Goal: Task Accomplishment & Management: Manage account settings

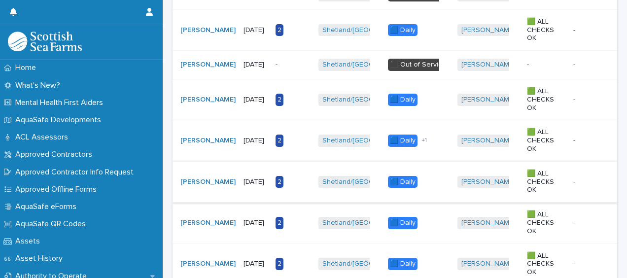
scroll to position [907, 0]
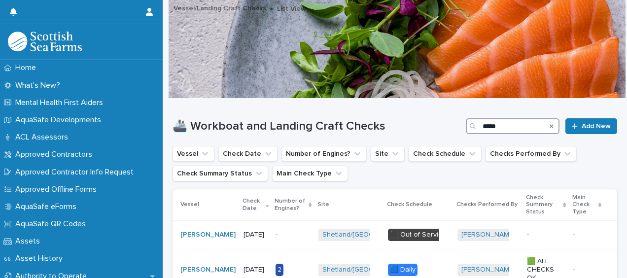
drag, startPoint x: 499, startPoint y: 123, endPoint x: 446, endPoint y: 125, distance: 53.3
click at [446, 125] on div "🚢 Workboat and Landing Craft Checks ***** Add New" at bounding box center [394, 126] width 445 height 16
type input "*****"
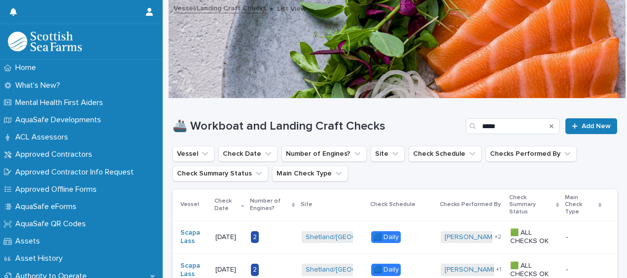
click at [356, 194] on th "Site" at bounding box center [332, 205] width 69 height 32
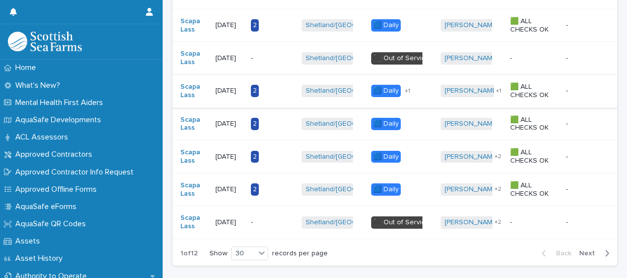
scroll to position [986, 0]
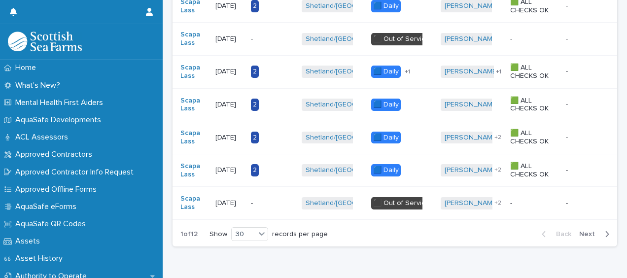
click at [585, 233] on button "Next" at bounding box center [596, 234] width 42 height 9
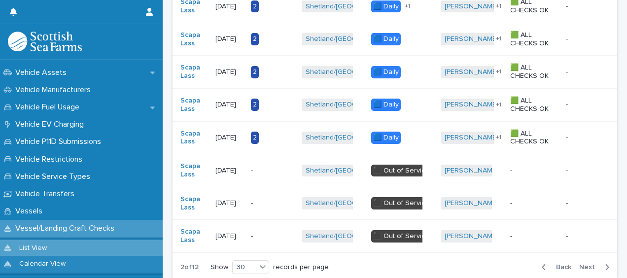
scroll to position [755, 0]
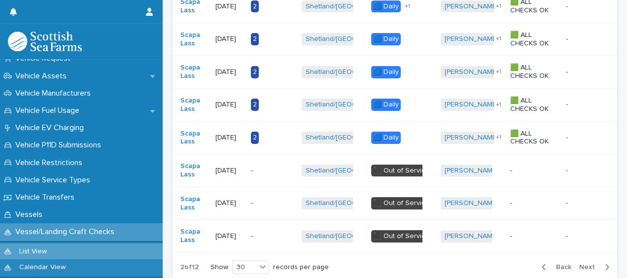
click at [99, 229] on p "Vessel/Landing Craft Checks" at bounding box center [66, 231] width 111 height 9
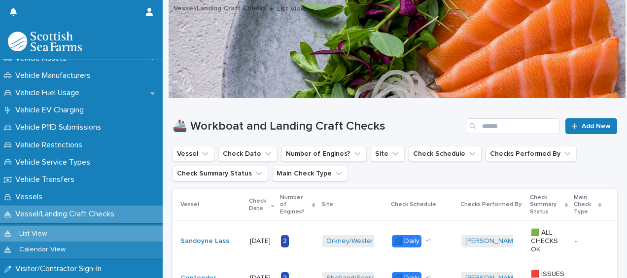
scroll to position [775, 0]
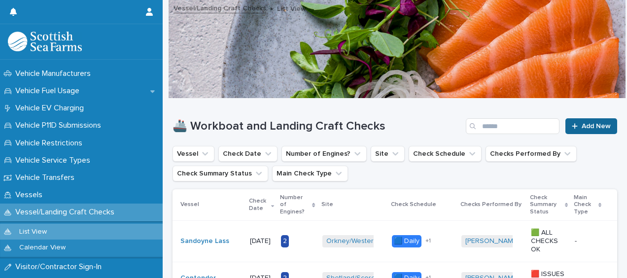
click at [573, 129] on div at bounding box center [577, 126] width 10 height 7
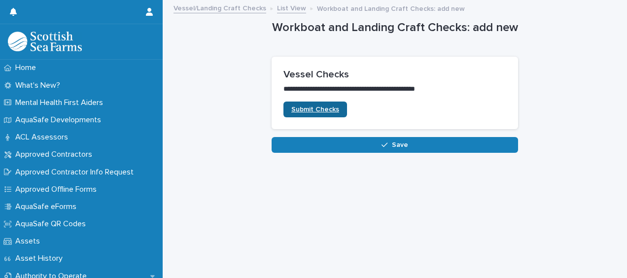
click at [310, 108] on span "Submit Checks" at bounding box center [315, 109] width 48 height 7
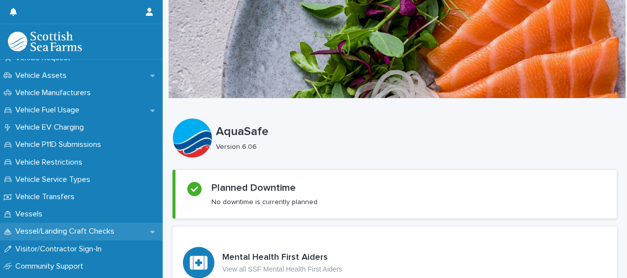
scroll to position [762, 0]
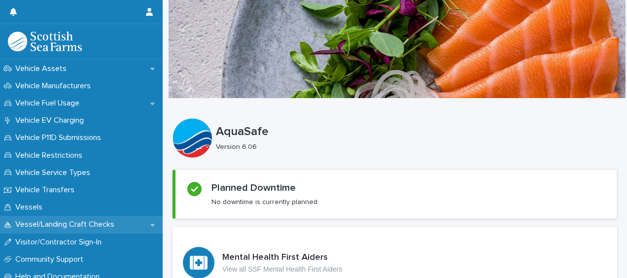
click at [116, 225] on p "Vessel/Landing Craft Checks" at bounding box center [66, 224] width 111 height 9
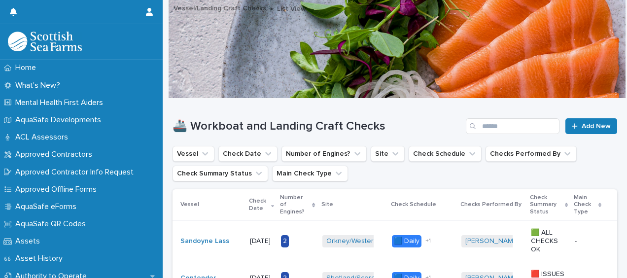
click at [418, 130] on h1 "🚢 Workboat and Landing Craft Checks" at bounding box center [316, 126] width 289 height 14
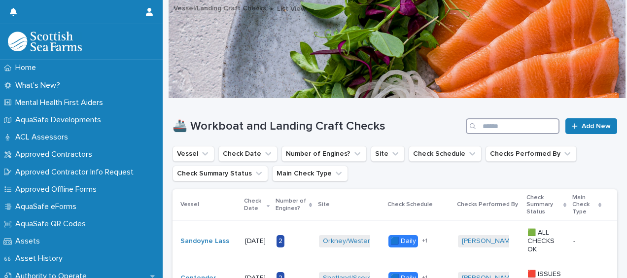
click at [517, 122] on input "Search" at bounding box center [513, 126] width 94 height 16
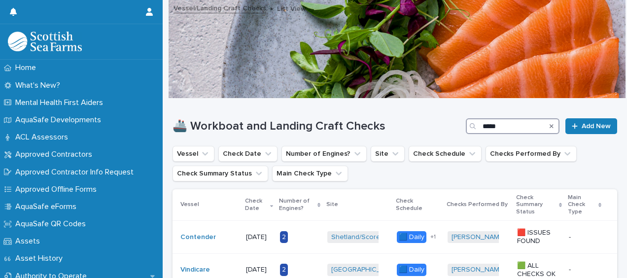
type input "*****"
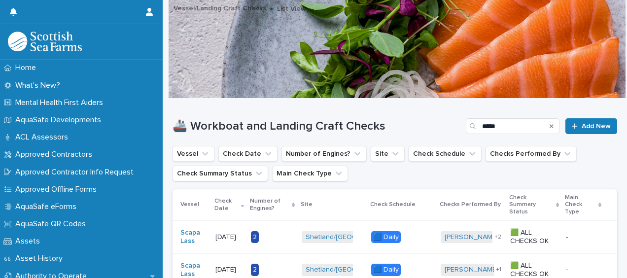
click at [434, 105] on div "🚢 Workboat and Landing Craft Checks ***** Add New" at bounding box center [394, 122] width 445 height 47
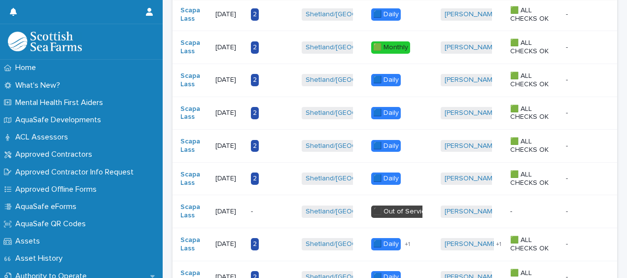
scroll to position [821, 0]
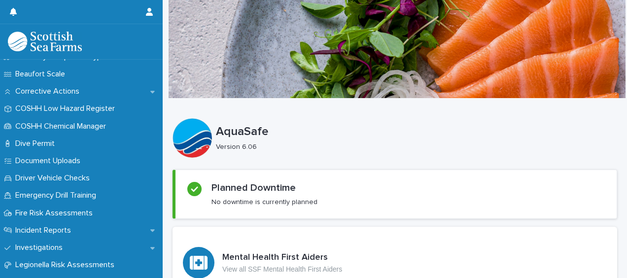
scroll to position [244, 0]
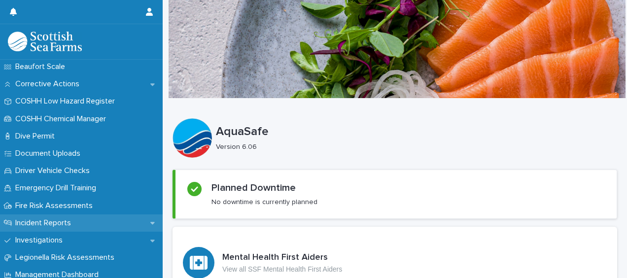
click at [49, 221] on p "Incident Reports" at bounding box center [45, 222] width 68 height 9
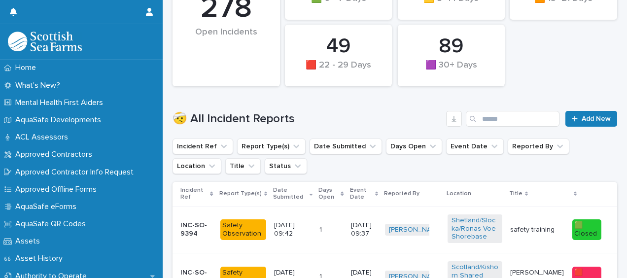
scroll to position [243, 0]
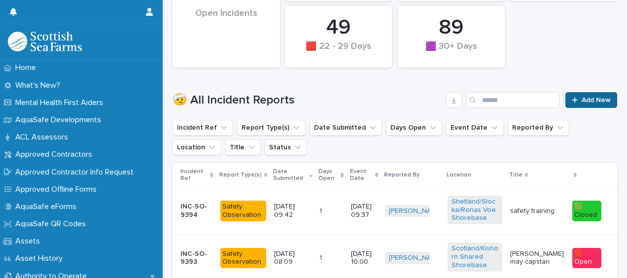
click at [582, 95] on link "Add New" at bounding box center [591, 100] width 52 height 16
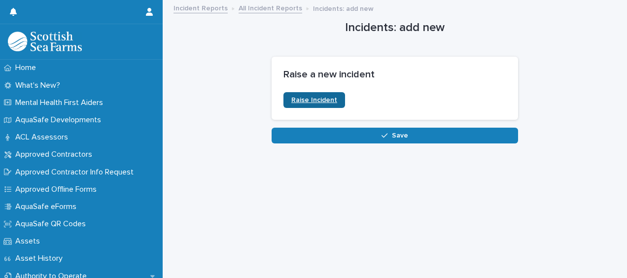
click at [308, 98] on span "Raise Incident" at bounding box center [314, 100] width 46 height 7
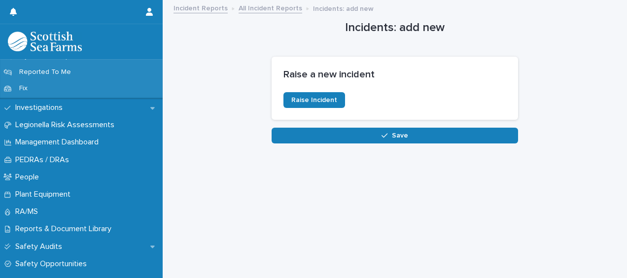
scroll to position [476, 0]
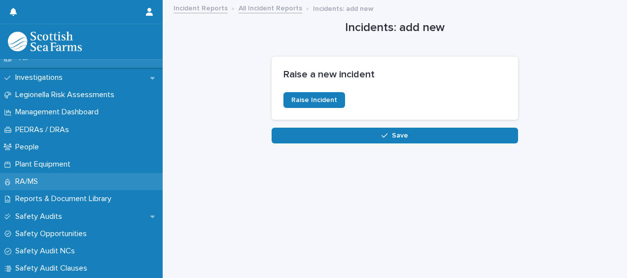
click at [67, 177] on div "RA/MS" at bounding box center [81, 181] width 163 height 17
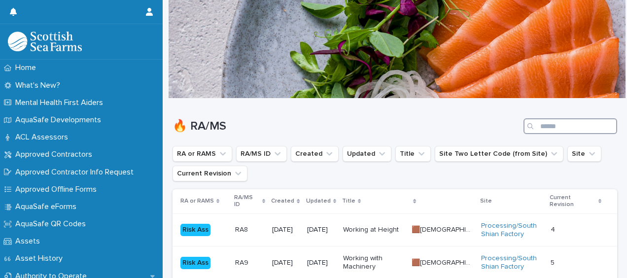
click at [569, 120] on input "Search" at bounding box center [570, 126] width 94 height 16
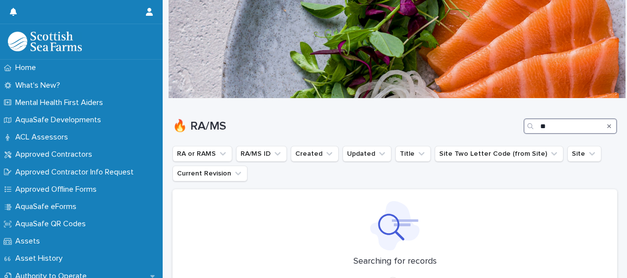
type input "*"
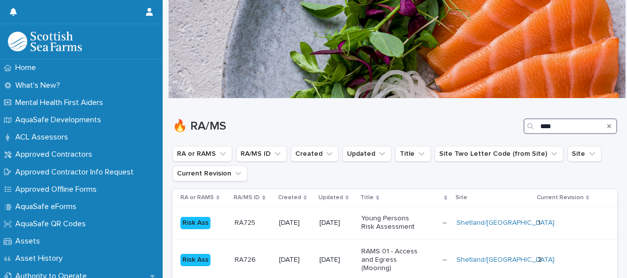
type input "****"
click at [470, 133] on h1 "🔥 RA/MS" at bounding box center [345, 126] width 347 height 14
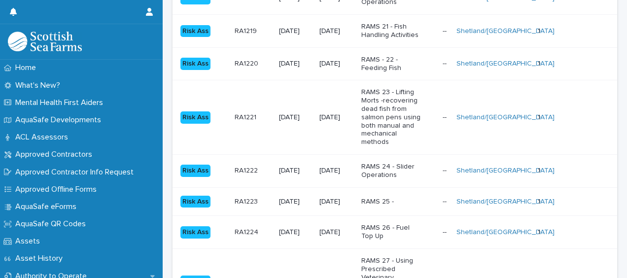
scroll to position [1174, 0]
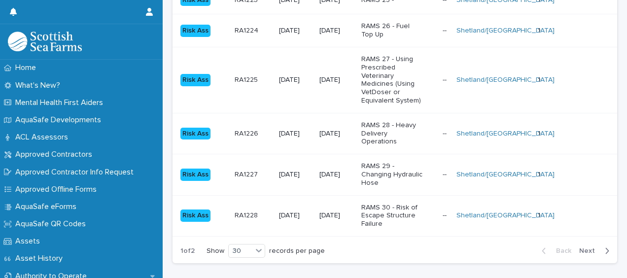
click at [580, 247] on span "Next" at bounding box center [590, 250] width 22 height 7
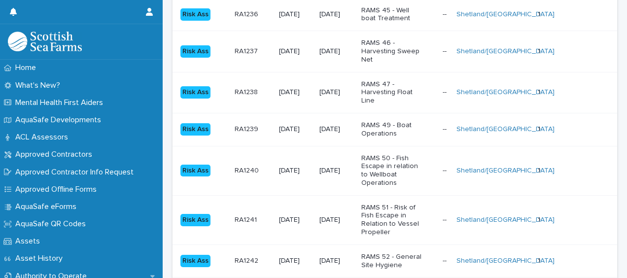
scroll to position [486, 0]
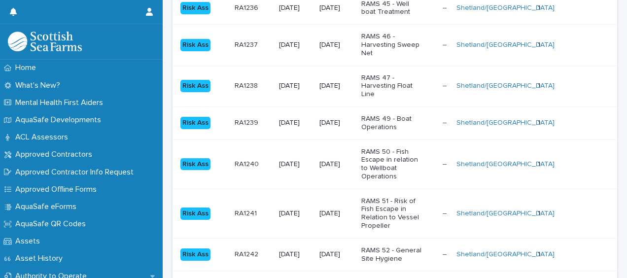
click at [402, 127] on p "RAMS 49 - Boat Operations" at bounding box center [392, 123] width 62 height 17
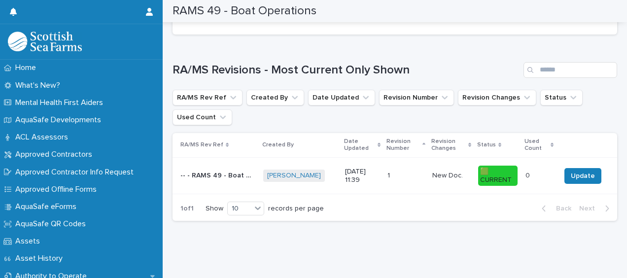
scroll to position [370, 0]
click at [582, 168] on button "Update" at bounding box center [582, 176] width 37 height 16
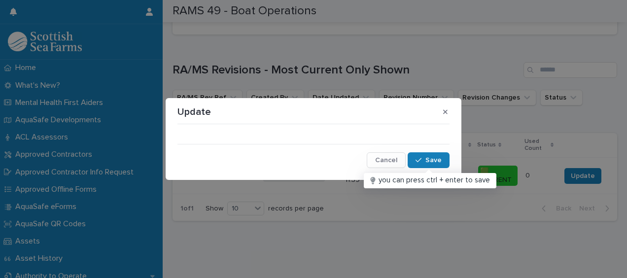
click at [213, 131] on div "Cancel Save" at bounding box center [313, 148] width 272 height 40
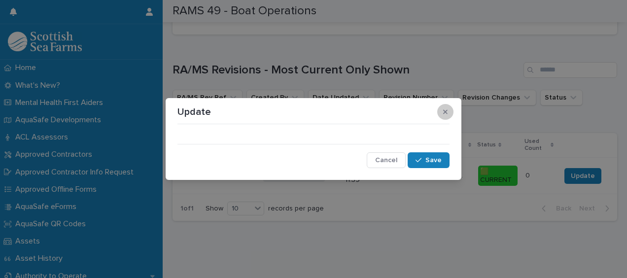
click at [448, 112] on button "button" at bounding box center [445, 112] width 16 height 16
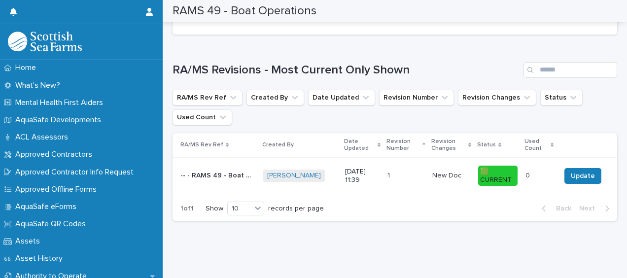
click at [345, 179] on div "5/8/2025 11:39" at bounding box center [362, 176] width 34 height 25
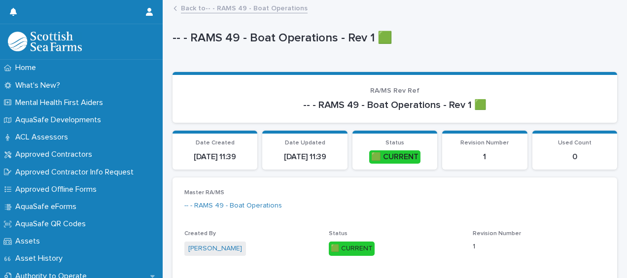
click at [225, 6] on link "Back to -- - RAMS 49 - Boat Operations" at bounding box center [244, 7] width 127 height 11
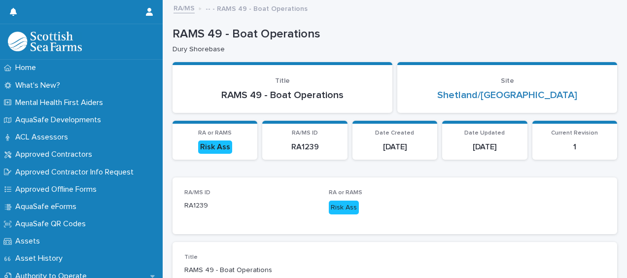
click at [435, 38] on p "RAMS 49 - Boat Operations" at bounding box center [392, 34] width 441 height 14
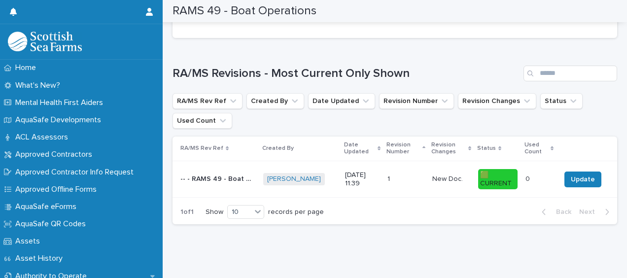
scroll to position [370, 0]
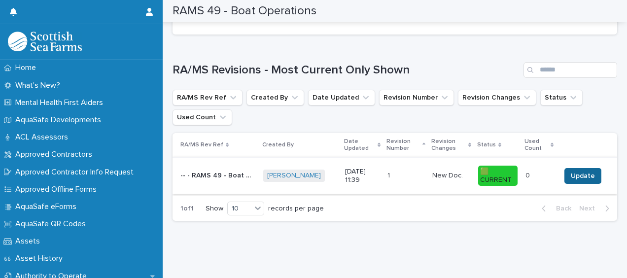
click at [571, 171] on span "Update" at bounding box center [583, 176] width 24 height 10
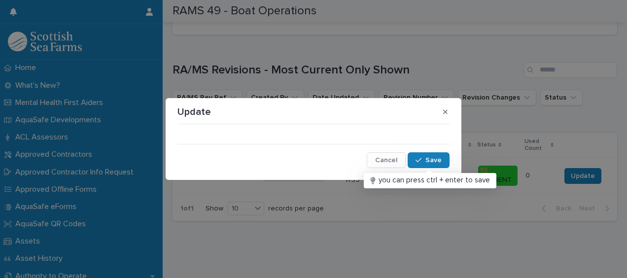
click at [344, 125] on section "Update Cancel Save" at bounding box center [314, 139] width 296 height 82
click at [393, 164] on button "Cancel" at bounding box center [386, 160] width 39 height 16
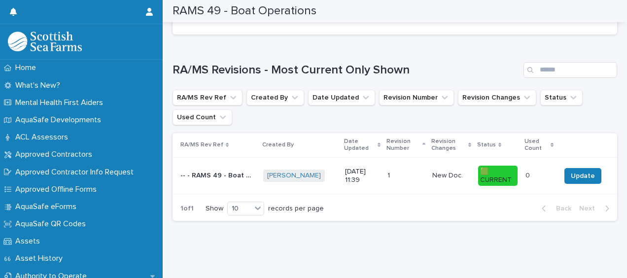
click at [389, 172] on p at bounding box center [405, 176] width 37 height 8
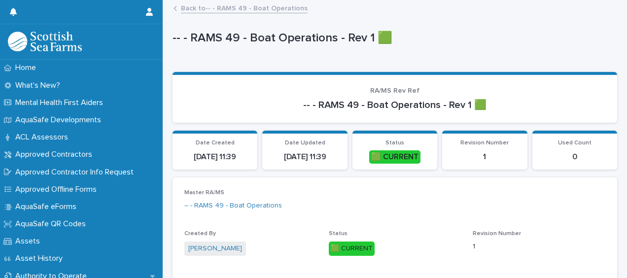
click at [203, 8] on link "Back to -- - RAMS 49 - Boat Operations" at bounding box center [244, 7] width 127 height 11
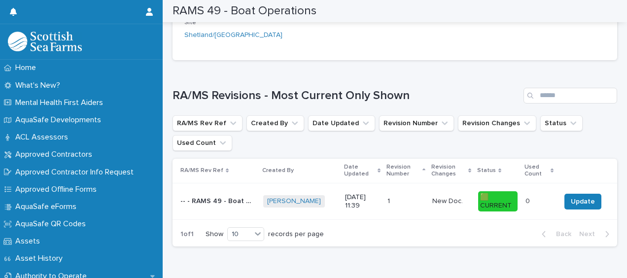
scroll to position [370, 0]
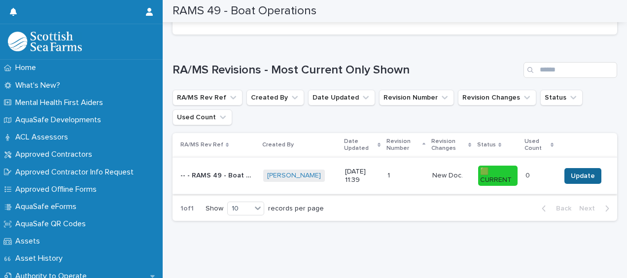
click at [580, 168] on button "Update" at bounding box center [582, 176] width 37 height 16
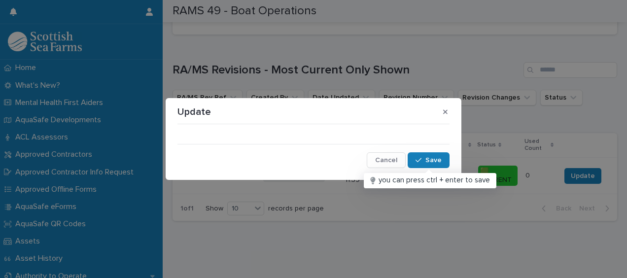
click at [231, 136] on div "Cancel Save" at bounding box center [313, 148] width 272 height 40
drag, startPoint x: 231, startPoint y: 136, endPoint x: 197, endPoint y: 110, distance: 42.6
click at [197, 110] on section "Update Cancel Save" at bounding box center [314, 139] width 296 height 82
click at [197, 110] on p "Update" at bounding box center [194, 112] width 34 height 12
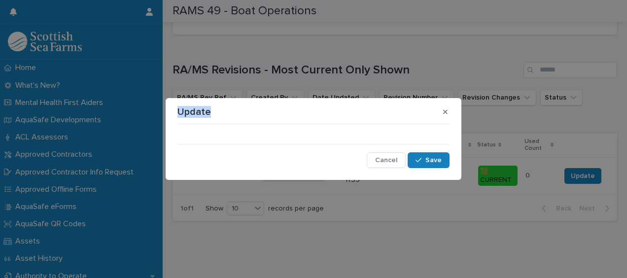
click at [197, 110] on p "Update" at bounding box center [194, 112] width 34 height 12
drag, startPoint x: 197, startPoint y: 110, endPoint x: 217, endPoint y: 130, distance: 27.5
click at [217, 130] on div "Cancel Save" at bounding box center [313, 148] width 272 height 40
click at [450, 110] on button "button" at bounding box center [445, 112] width 16 height 16
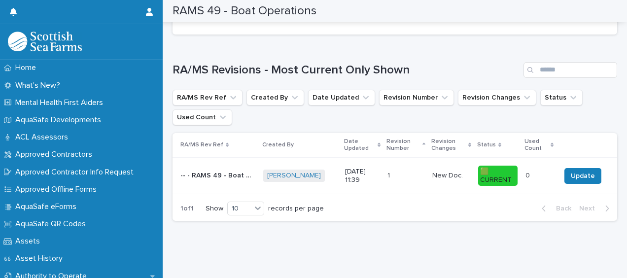
click at [418, 181] on td "1 1" at bounding box center [405, 175] width 45 height 37
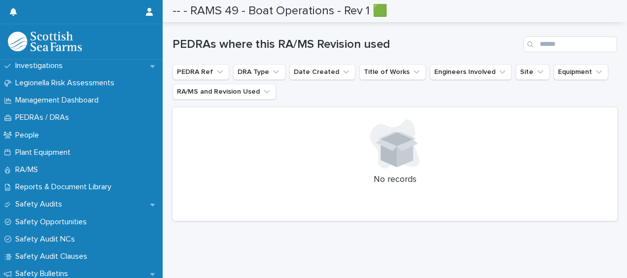
scroll to position [458, 0]
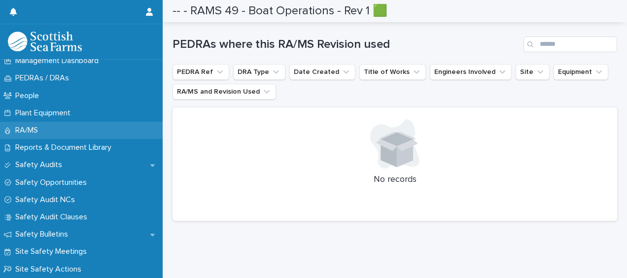
click at [89, 129] on div "RA/MS" at bounding box center [81, 130] width 163 height 17
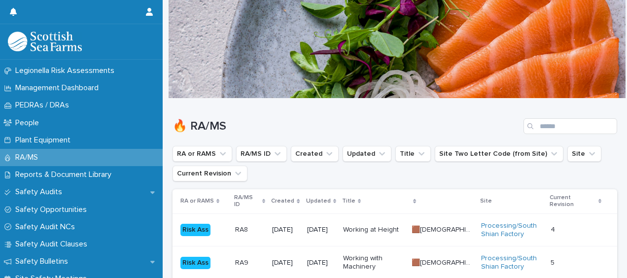
scroll to position [429, 0]
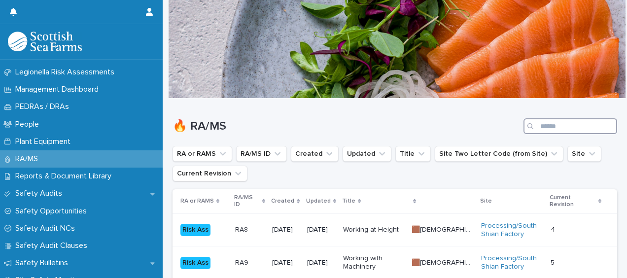
click at [536, 131] on input "Search" at bounding box center [570, 126] width 94 height 16
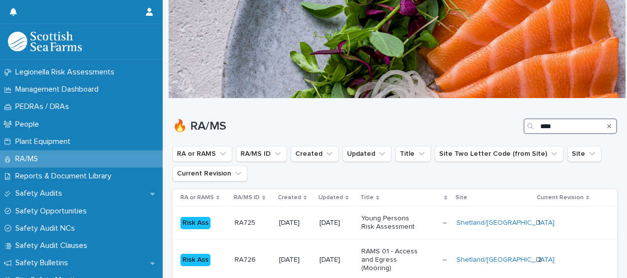
type input "****"
click at [392, 136] on div "🔥 RA/MS ****" at bounding box center [394, 122] width 445 height 47
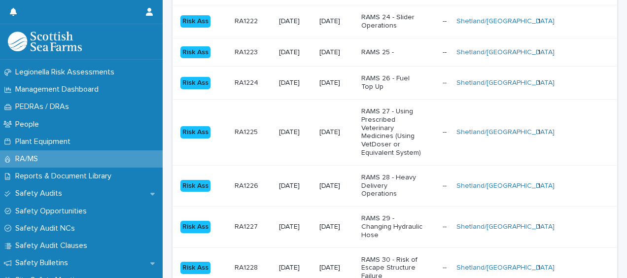
scroll to position [1174, 0]
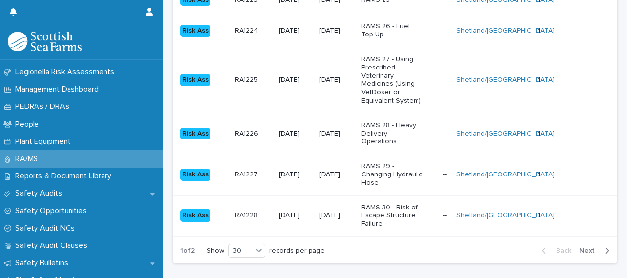
click at [579, 247] on span "Next" at bounding box center [590, 250] width 22 height 7
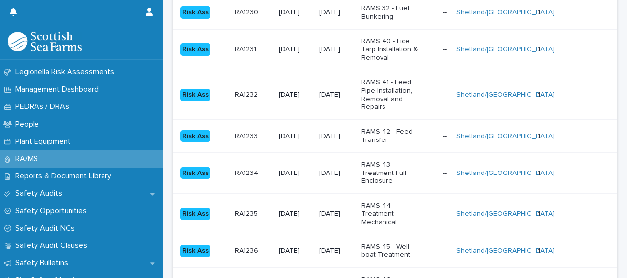
scroll to position [486, 0]
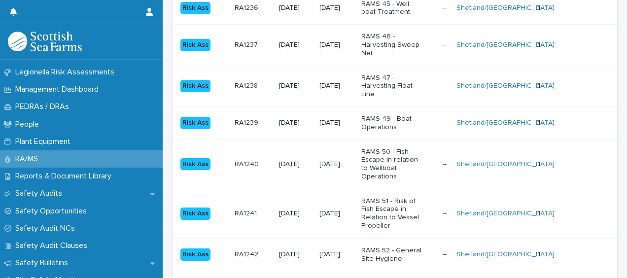
click at [374, 118] on p "RAMS 49 - Boat Operations" at bounding box center [392, 123] width 62 height 17
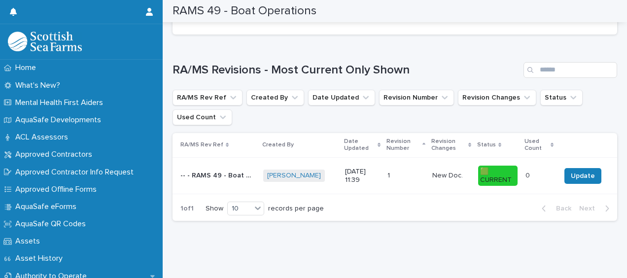
scroll to position [286, 0]
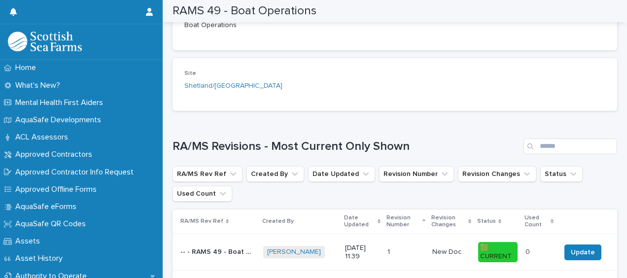
click at [446, 131] on div "Loading... Saving… RA/MS Revisions - Most Current Only Shown RA/MS Rev Ref Crea…" at bounding box center [394, 212] width 445 height 186
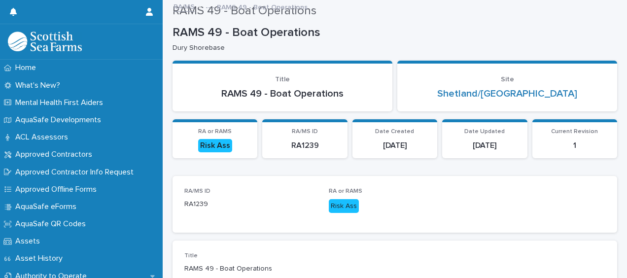
scroll to position [0, 0]
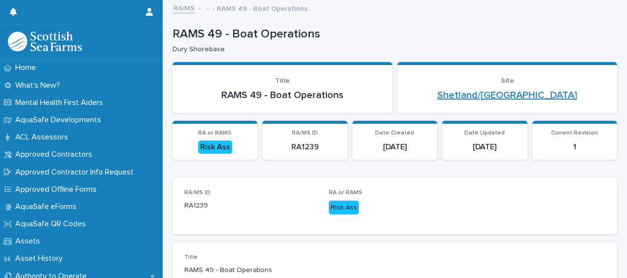
click at [505, 95] on link "Shetland/[GEOGRAPHIC_DATA]" at bounding box center [507, 95] width 140 height 12
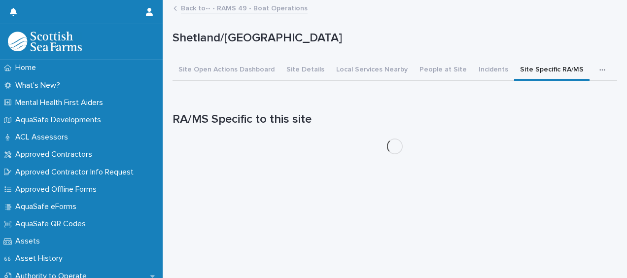
click at [533, 68] on button "Site Specific RA/MS" at bounding box center [551, 70] width 75 height 21
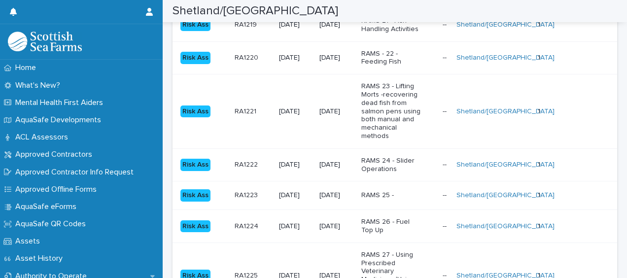
scroll to position [1168, 0]
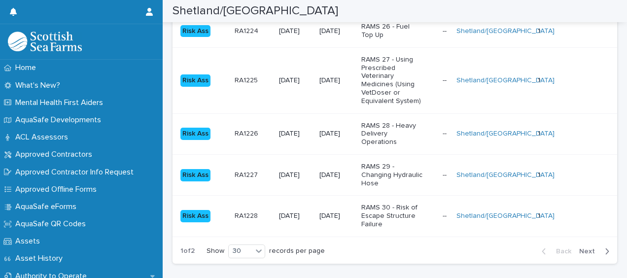
click at [584, 248] on span "Next" at bounding box center [590, 251] width 22 height 7
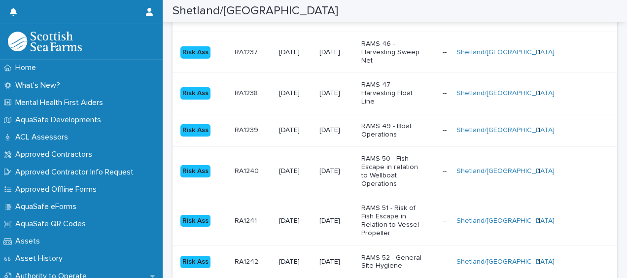
scroll to position [486, 0]
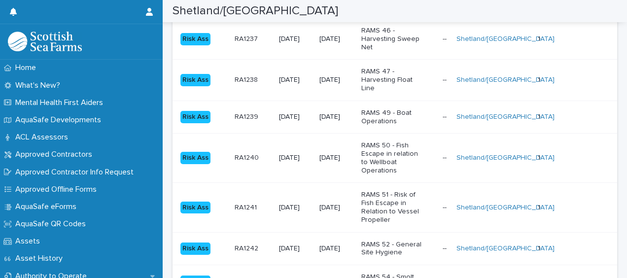
click at [410, 109] on p "RAMS 49 - Boat Operations" at bounding box center [392, 117] width 62 height 17
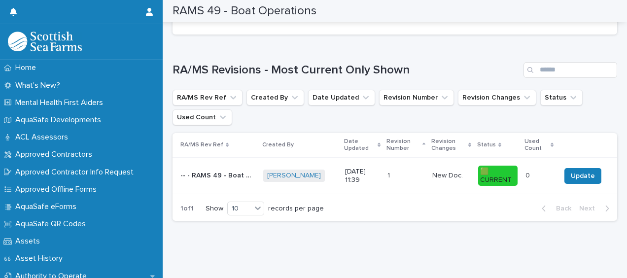
scroll to position [370, 0]
click at [576, 175] on button "Update" at bounding box center [582, 176] width 37 height 16
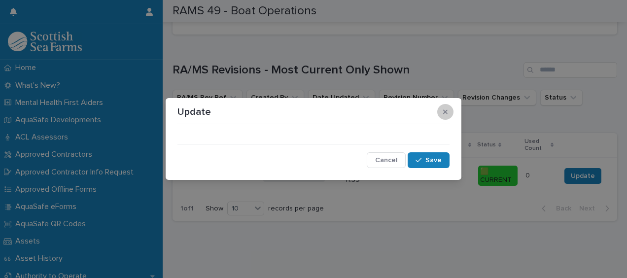
click at [442, 117] on button "button" at bounding box center [445, 112] width 16 height 16
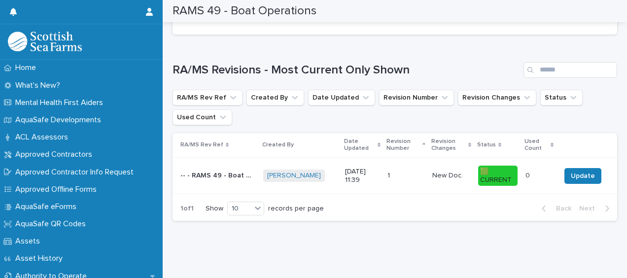
click at [447, 114] on ul "RA/MS Rev Ref Created By Date Updated Revision Number Revision Changes Status U…" at bounding box center [395, 107] width 448 height 39
click at [579, 171] on span "Update" at bounding box center [583, 176] width 24 height 10
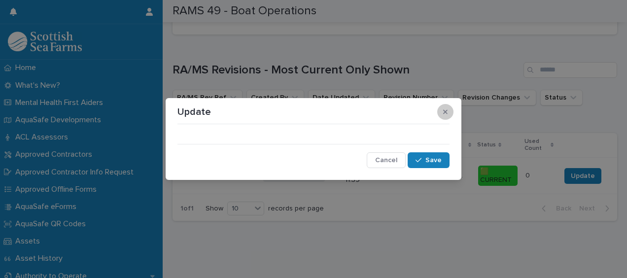
click at [445, 114] on icon "button" at bounding box center [445, 111] width 4 height 7
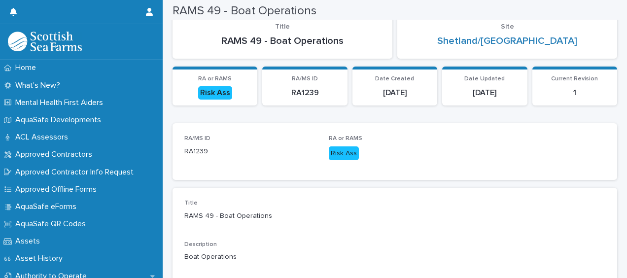
scroll to position [0, 0]
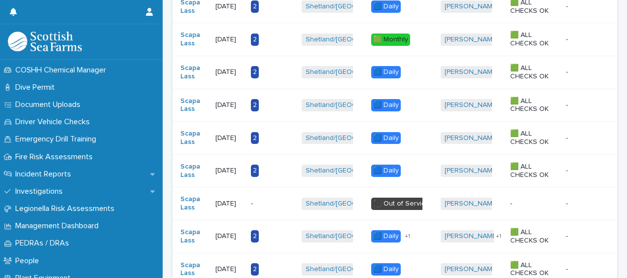
scroll to position [291, 0]
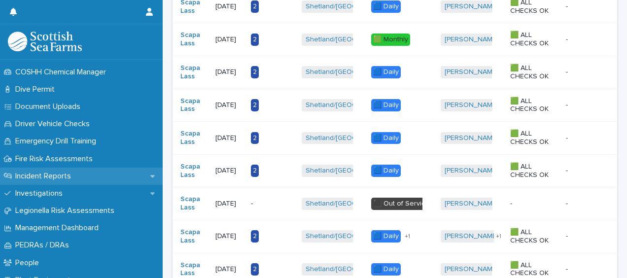
click at [98, 174] on div "Incident Reports" at bounding box center [81, 176] width 163 height 17
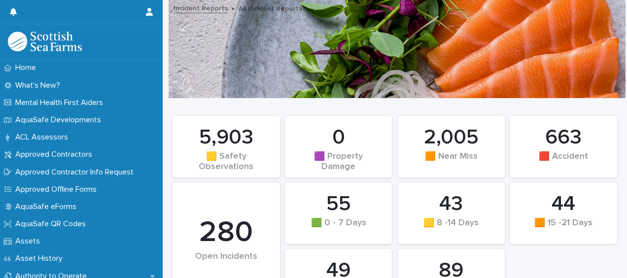
click at [549, 113] on div "44 🟧 15 -21 Days 55 🟩 0 - 7 Days 0 🟪 Property Damage 89 🟪 30+ Days 43 🟨 8 -14 D…" at bounding box center [395, 213] width 454 height 205
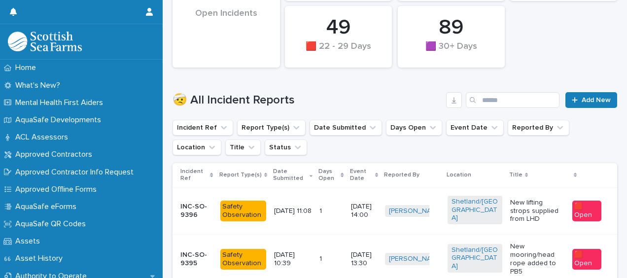
click at [377, 221] on div "10/10/2025 14:00" at bounding box center [364, 211] width 26 height 25
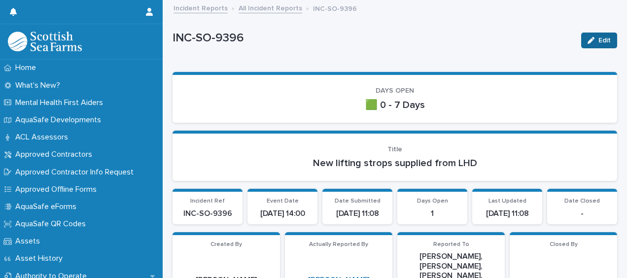
click at [584, 45] on button "Edit" at bounding box center [599, 41] width 36 height 16
click at [473, 39] on p "INC-SO-9396" at bounding box center [346, 36] width 349 height 14
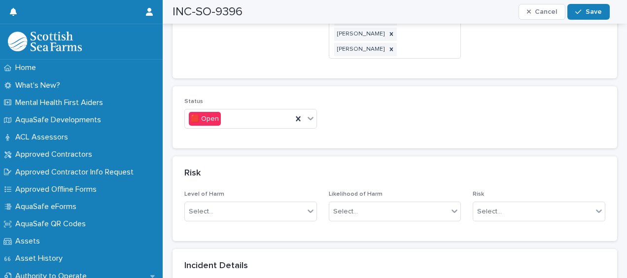
scroll to position [729, 0]
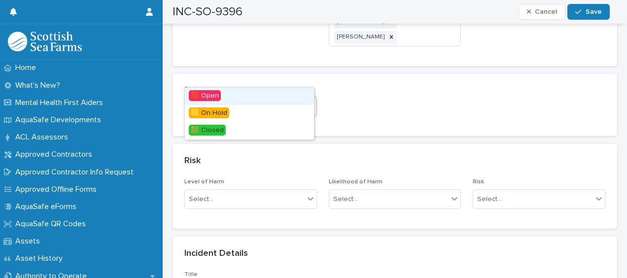
click at [309, 101] on icon at bounding box center [311, 106] width 10 height 10
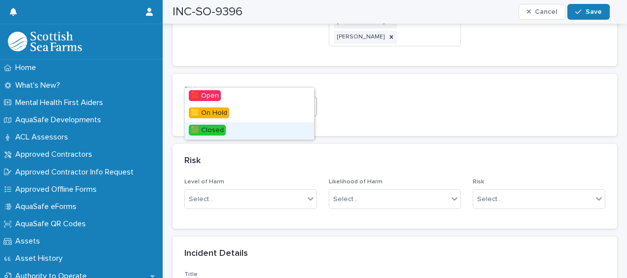
click at [229, 128] on div "🟩 Closed" at bounding box center [249, 130] width 129 height 17
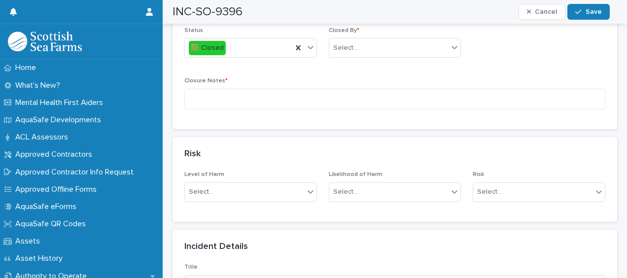
click at [370, 77] on p "Closure Notes *" at bounding box center [394, 80] width 421 height 7
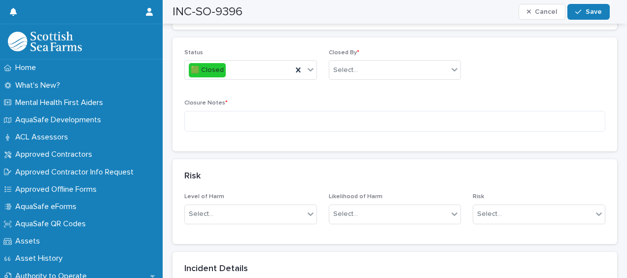
scroll to position [690, 0]
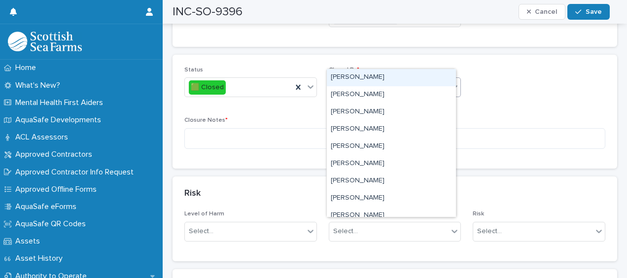
click at [370, 79] on div "Select..." at bounding box center [388, 87] width 119 height 16
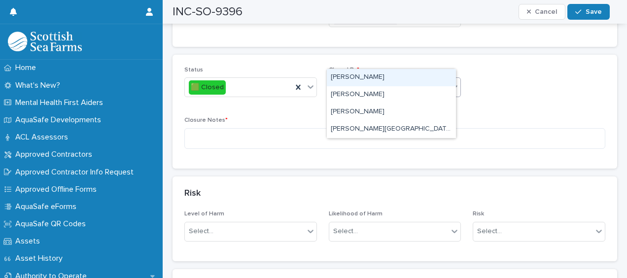
type input "******"
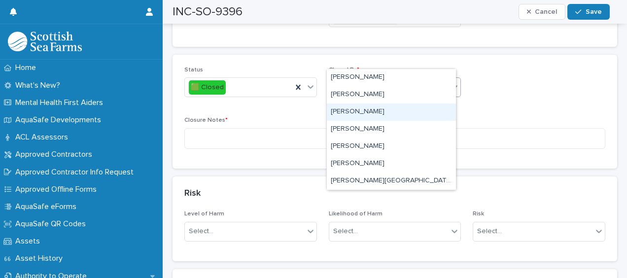
click at [368, 110] on div "Jordan Hunter" at bounding box center [391, 111] width 129 height 17
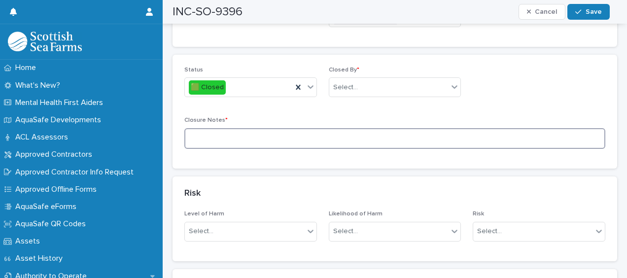
click at [368, 128] on textarea at bounding box center [394, 138] width 421 height 21
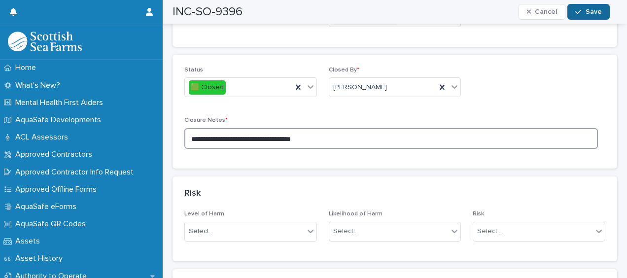
type textarea "**********"
click at [587, 10] on span "Save" at bounding box center [594, 11] width 16 height 7
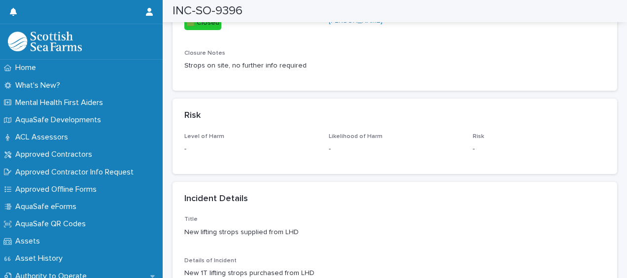
click at [559, 34] on div "Status 🟩 Closed Closed By Jordan Hunter Closure Notes Strops on site, no furthe…" at bounding box center [394, 42] width 421 height 74
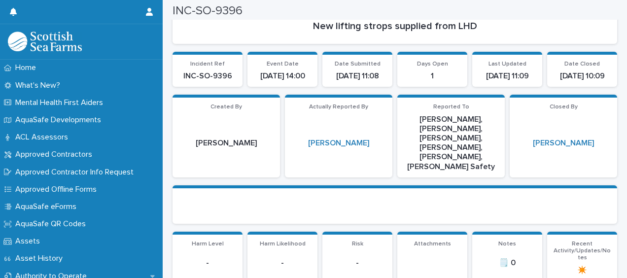
scroll to position [0, 0]
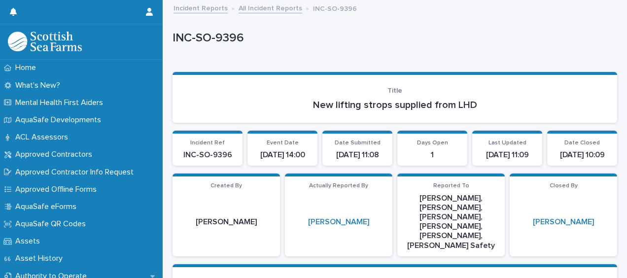
click at [280, 8] on link "All Incident Reports" at bounding box center [271, 7] width 64 height 11
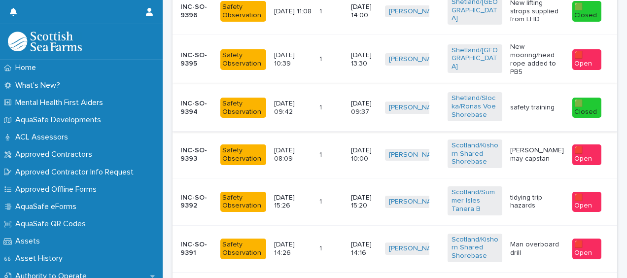
scroll to position [427, 0]
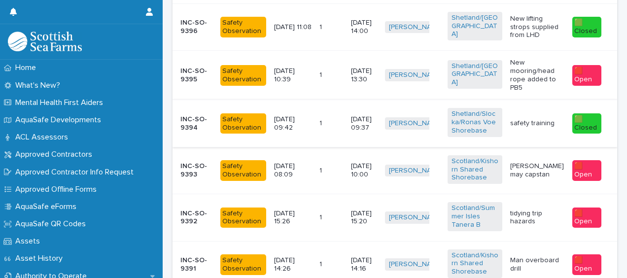
click at [295, 87] on div "13/10/2025 10:39" at bounding box center [293, 75] width 38 height 25
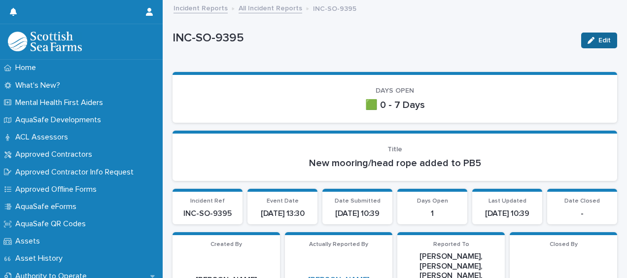
click at [598, 40] on span "Edit" at bounding box center [604, 40] width 12 height 7
click at [472, 53] on div "INC-SO-9395 Cancel Save" at bounding box center [394, 40] width 445 height 39
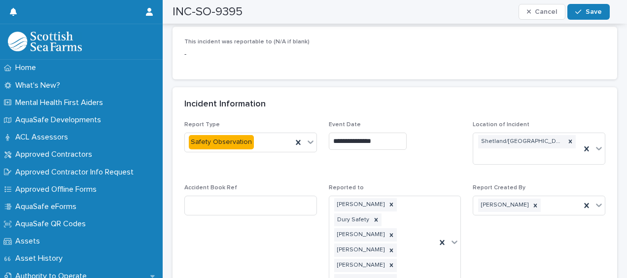
scroll to position [729, 0]
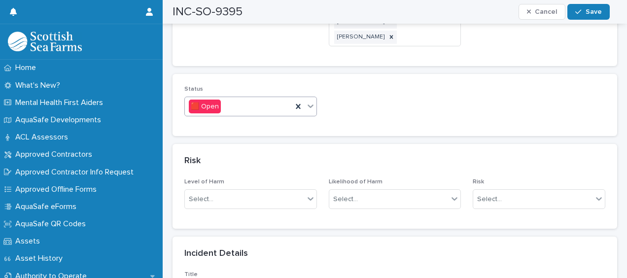
click at [313, 97] on div at bounding box center [311, 106] width 12 height 18
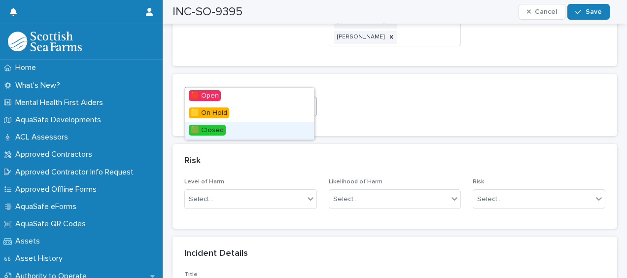
click at [239, 127] on div "🟩 Closed" at bounding box center [249, 130] width 129 height 17
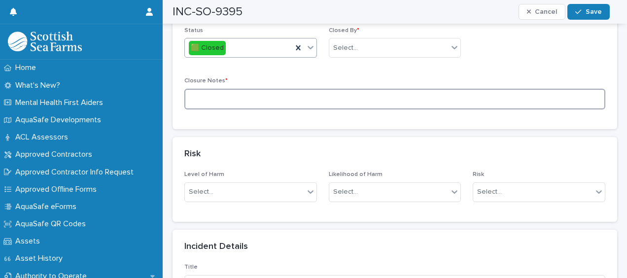
click at [366, 89] on textarea at bounding box center [394, 99] width 421 height 21
type textarea "**********"
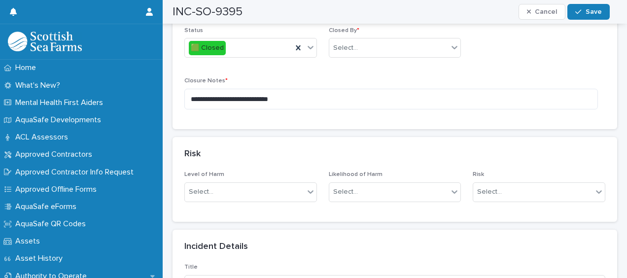
click at [474, 77] on div "**********" at bounding box center [394, 97] width 421 height 40
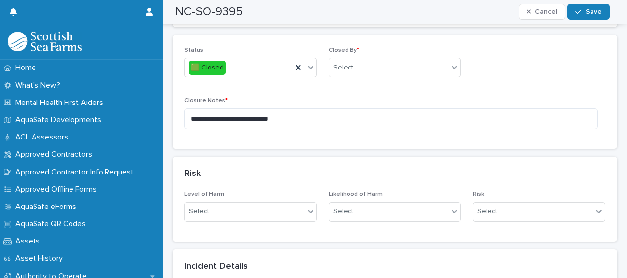
scroll to position [690, 0]
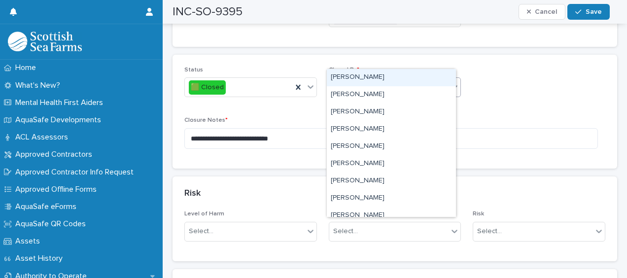
click at [434, 79] on div "Select..." at bounding box center [388, 87] width 119 height 16
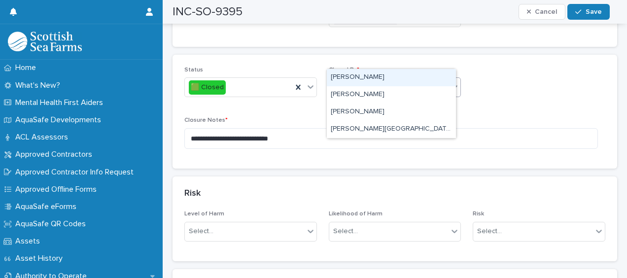
type input "********"
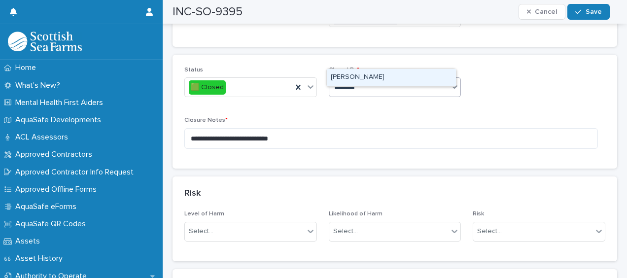
click at [383, 78] on div "Jordan Hunter" at bounding box center [391, 77] width 129 height 17
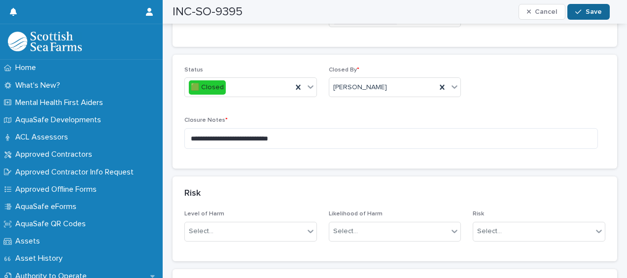
click at [589, 14] on span "Save" at bounding box center [594, 11] width 16 height 7
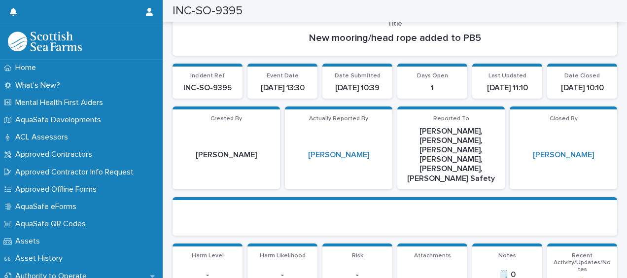
scroll to position [0, 0]
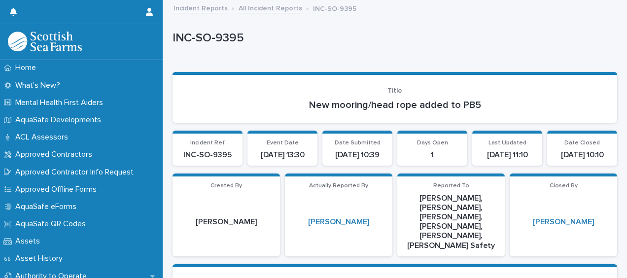
click at [279, 5] on link "All Incident Reports" at bounding box center [271, 7] width 64 height 11
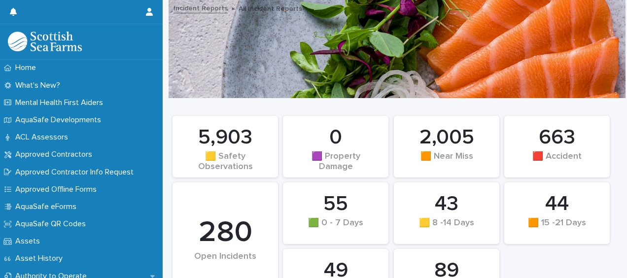
click at [323, 100] on div "44 🟧 15 -21 Days 55 🟩 0 - 7 Days 0 🟪 Property Damage 89 🟪 30+ Days 43 🟨 8 -14 D…" at bounding box center [394, 207] width 445 height 217
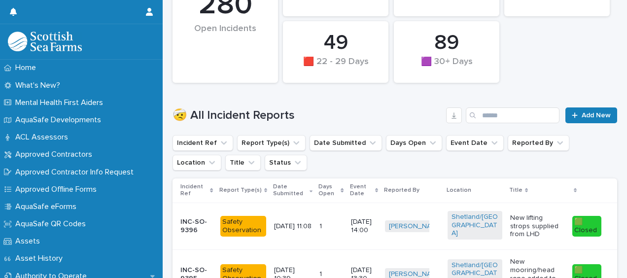
scroll to position [243, 0]
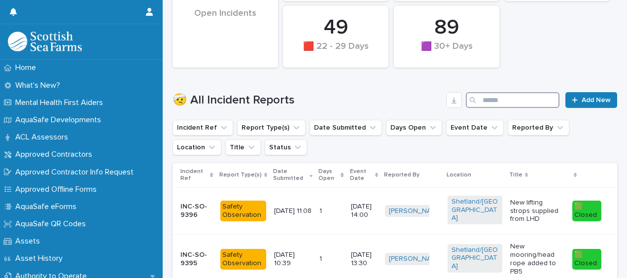
click at [483, 102] on input "Search" at bounding box center [513, 100] width 94 height 16
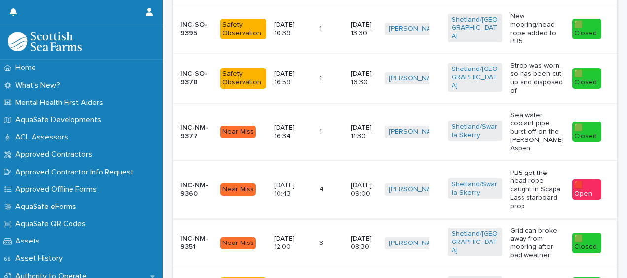
type input "********"
click at [330, 203] on td "4 4" at bounding box center [330, 190] width 31 height 58
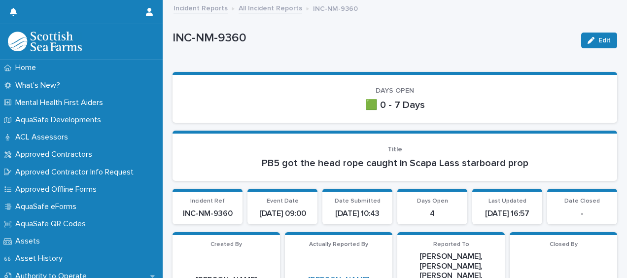
click at [418, 30] on div "INC-NM-9360" at bounding box center [372, 37] width 401 height 16
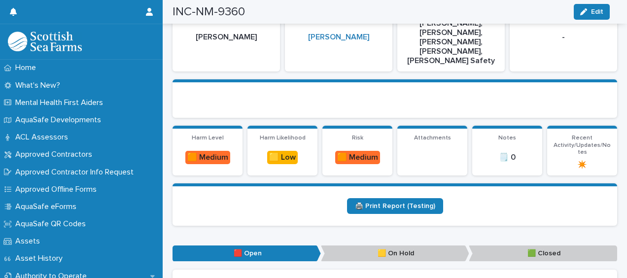
click at [295, 8] on div "INC-NM-9360 Edit" at bounding box center [390, 12] width 437 height 24
click at [324, 85] on section at bounding box center [394, 98] width 445 height 38
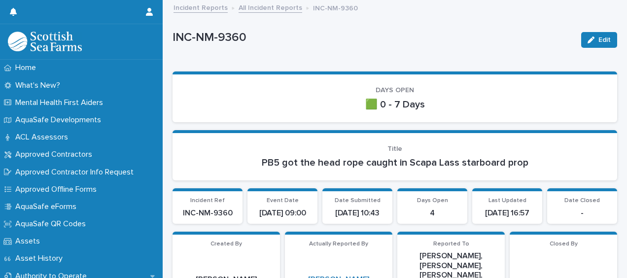
scroll to position [0, 0]
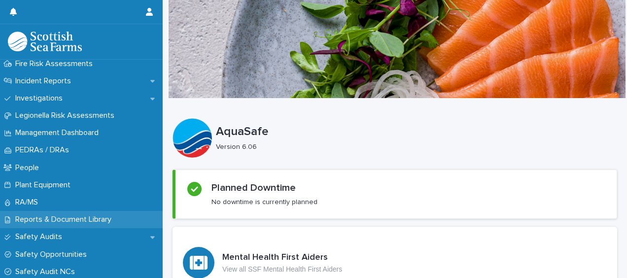
scroll to position [389, 0]
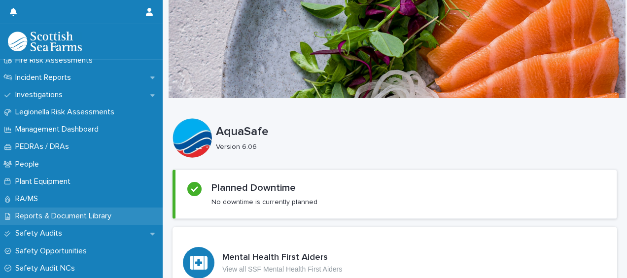
click at [106, 209] on div "Reports & Document Library" at bounding box center [81, 215] width 163 height 17
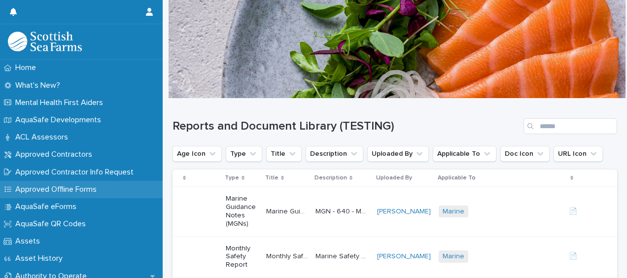
click at [58, 188] on p "Approved Offline Forms" at bounding box center [57, 189] width 93 height 9
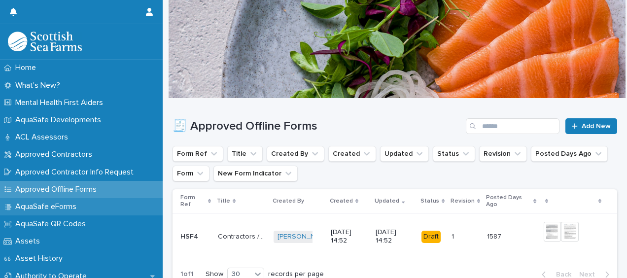
click at [81, 204] on p "AquaSafe eForms" at bounding box center [47, 206] width 73 height 9
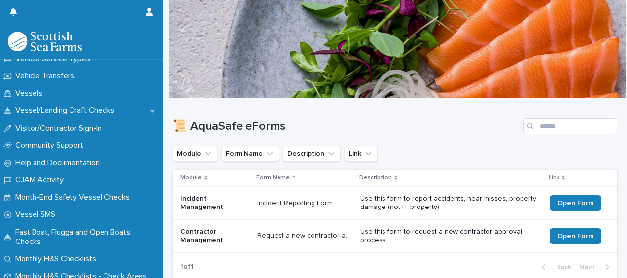
scroll to position [884, 0]
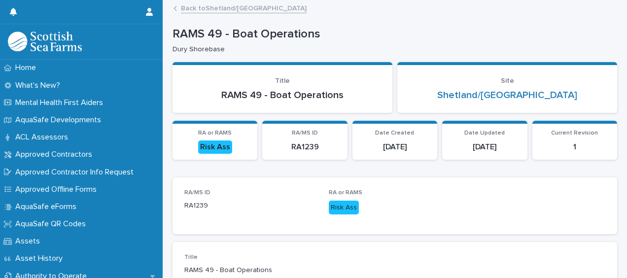
click at [411, 63] on section "Site Shetland/[GEOGRAPHIC_DATA]" at bounding box center [507, 87] width 220 height 51
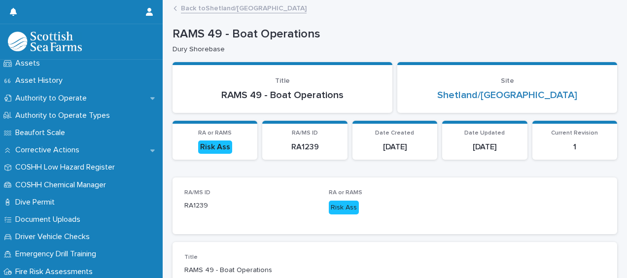
scroll to position [183, 0]
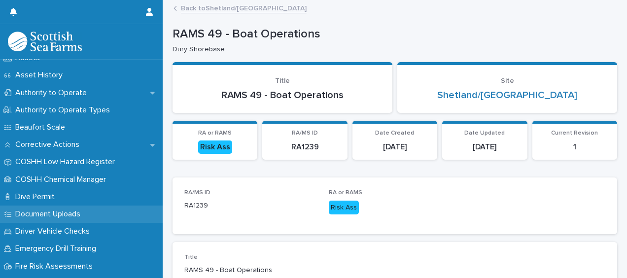
click at [91, 209] on div "Document Uploads" at bounding box center [81, 214] width 163 height 17
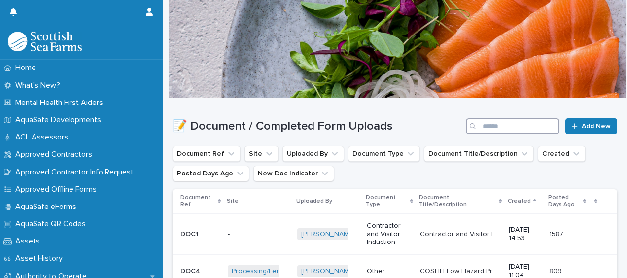
click at [485, 126] on input "Search" at bounding box center [513, 126] width 94 height 16
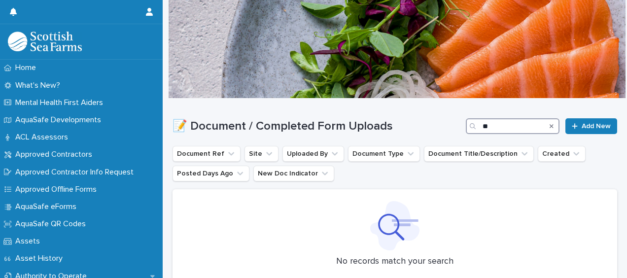
type input "*"
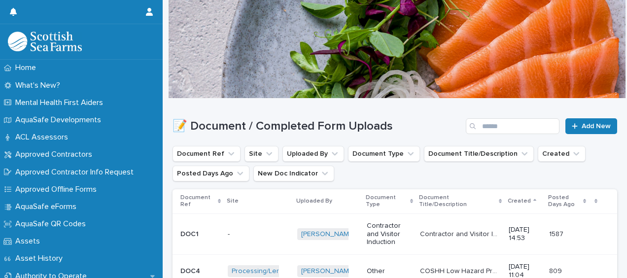
click at [415, 134] on div "📝 Document / Completed Form Uploads Add New" at bounding box center [394, 126] width 445 height 16
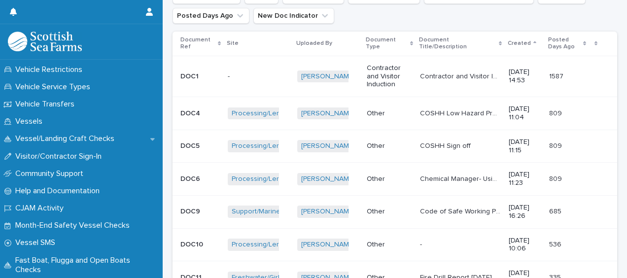
scroll to position [849, 0]
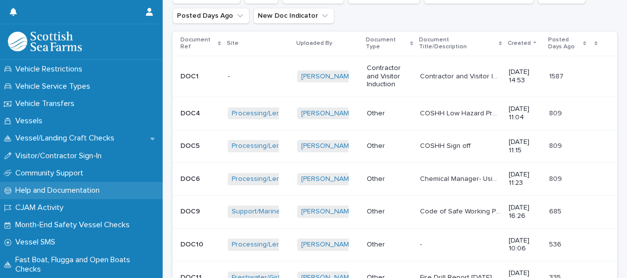
click at [71, 198] on div "Help and Documentation" at bounding box center [81, 190] width 163 height 17
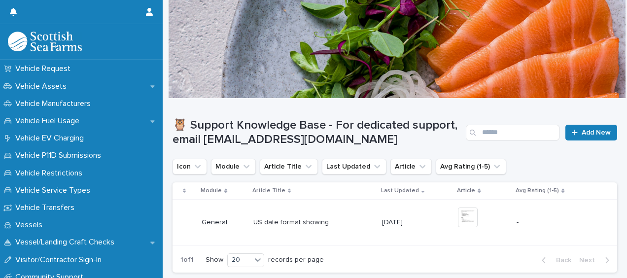
scroll to position [884, 0]
